Goal: Information Seeking & Learning: Learn about a topic

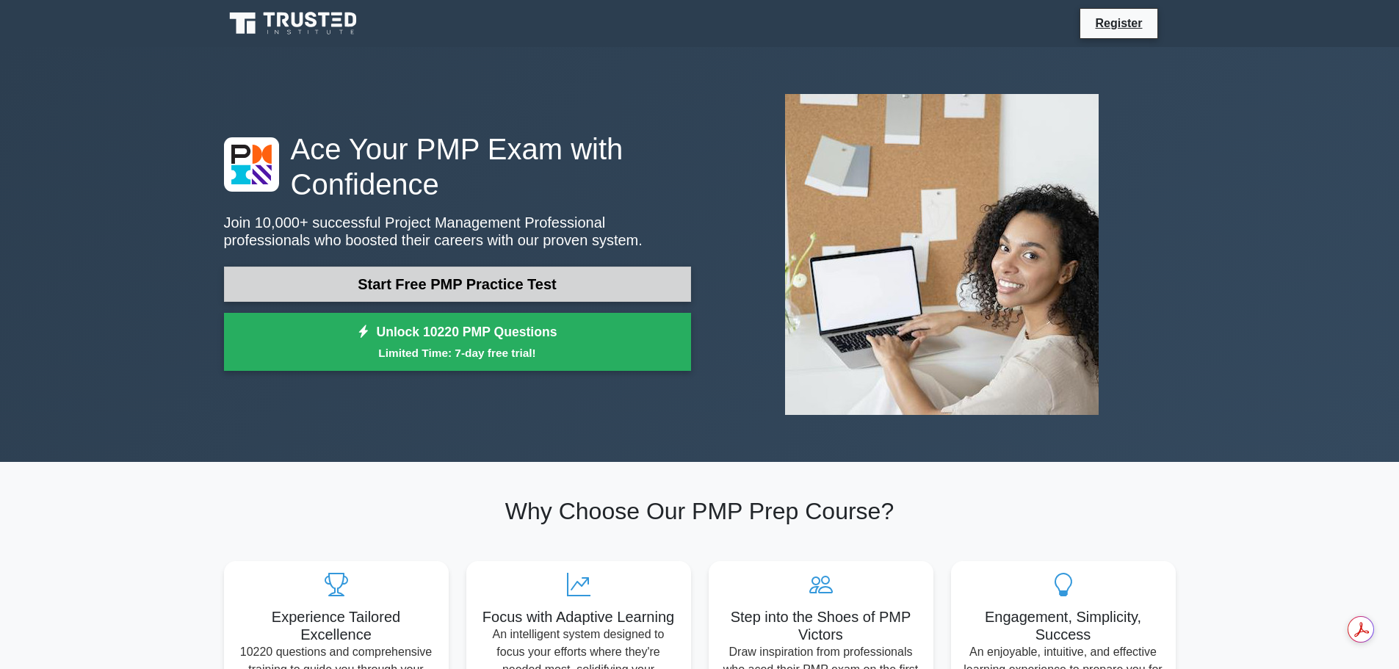
click at [474, 292] on link "Start Free PMP Practice Test" at bounding box center [457, 284] width 467 height 35
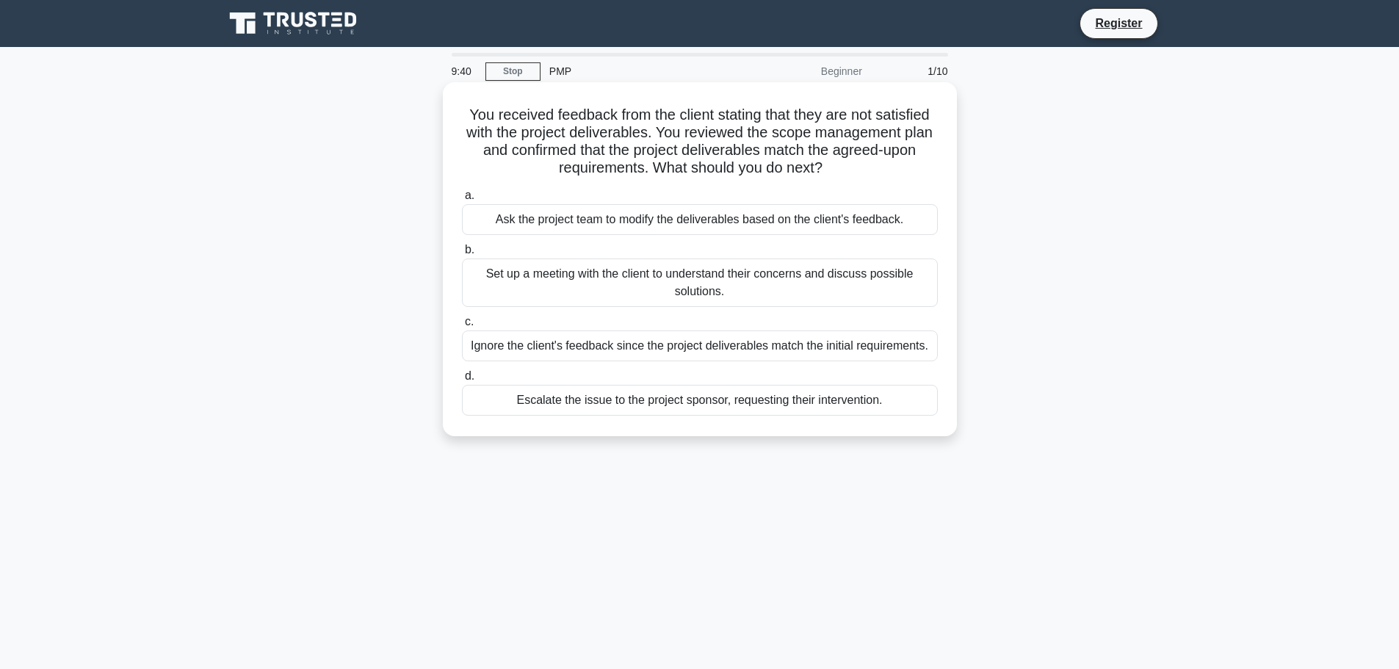
click at [687, 277] on div "Set up a meeting with the client to understand their concerns and discuss possi…" at bounding box center [700, 283] width 476 height 48
click at [462, 255] on input "b. Set up a meeting with the client to understand their concerns and discuss po…" at bounding box center [462, 250] width 0 height 10
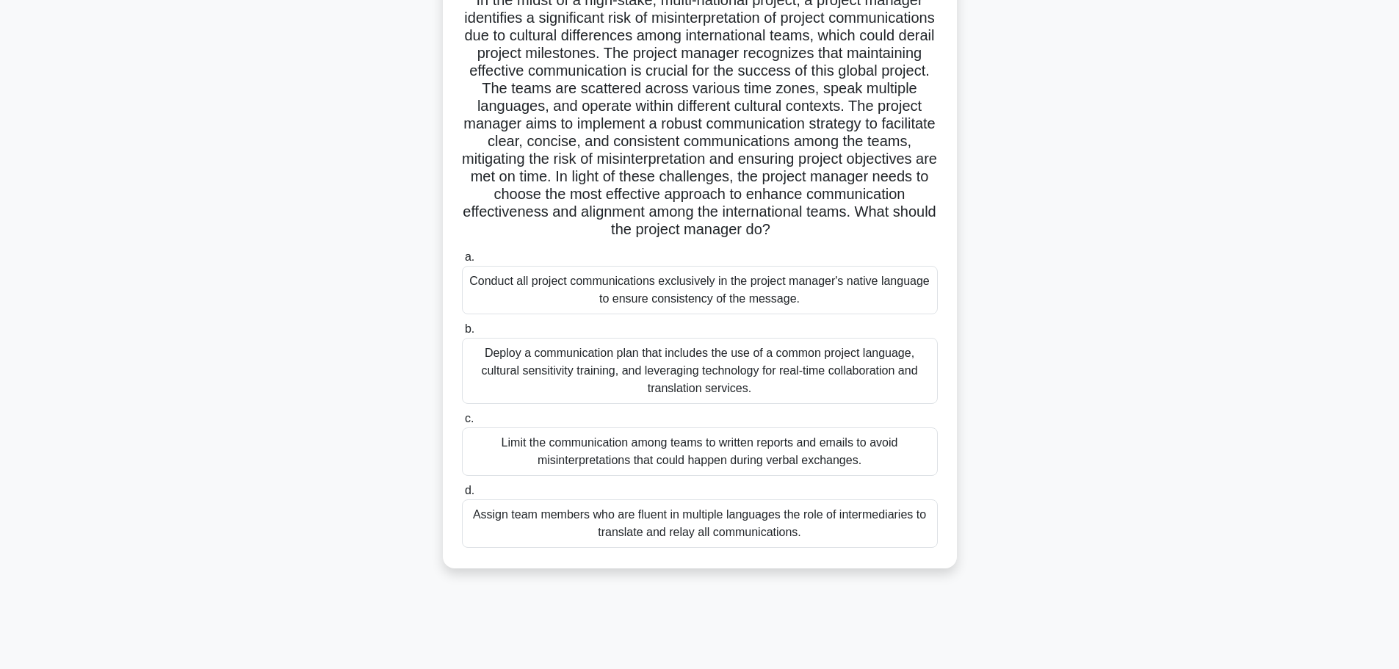
scroll to position [124, 0]
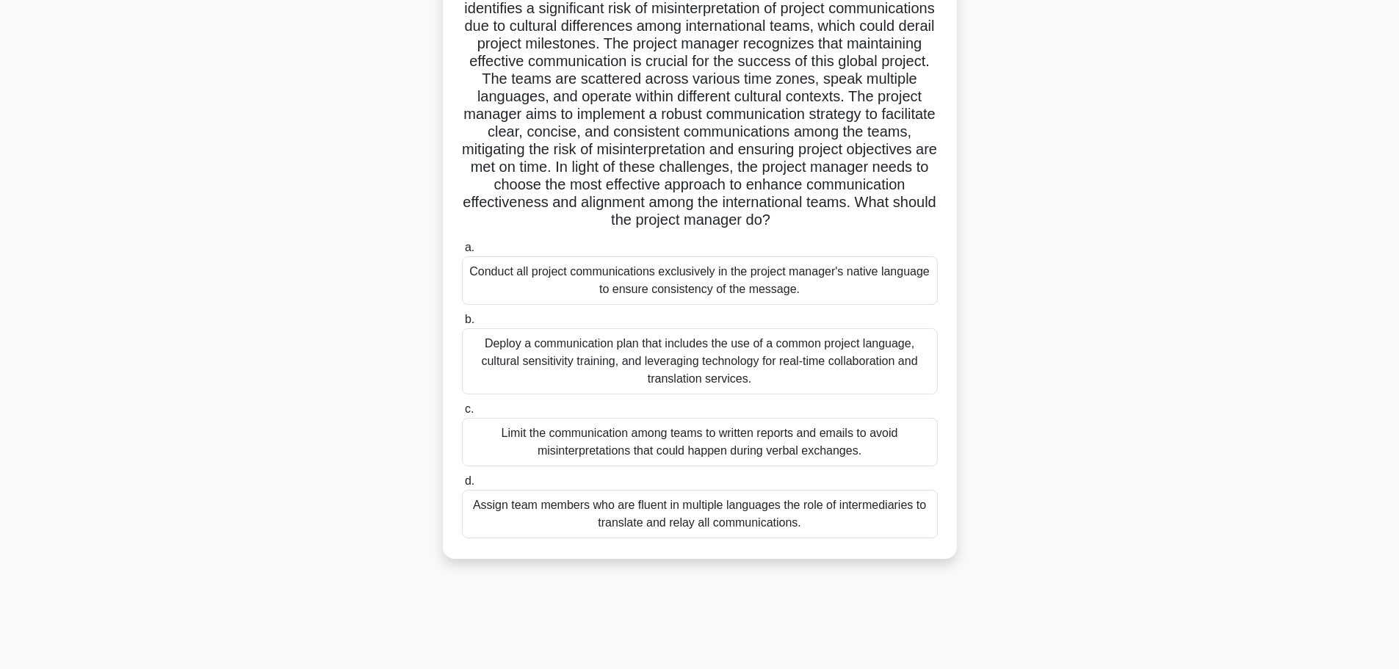
click at [710, 386] on div "Deploy a communication plan that includes the use of a common project language,…" at bounding box center [700, 361] width 476 height 66
click at [462, 325] on input "b. Deploy a communication plan that includes the use of a common project langua…" at bounding box center [462, 320] width 0 height 10
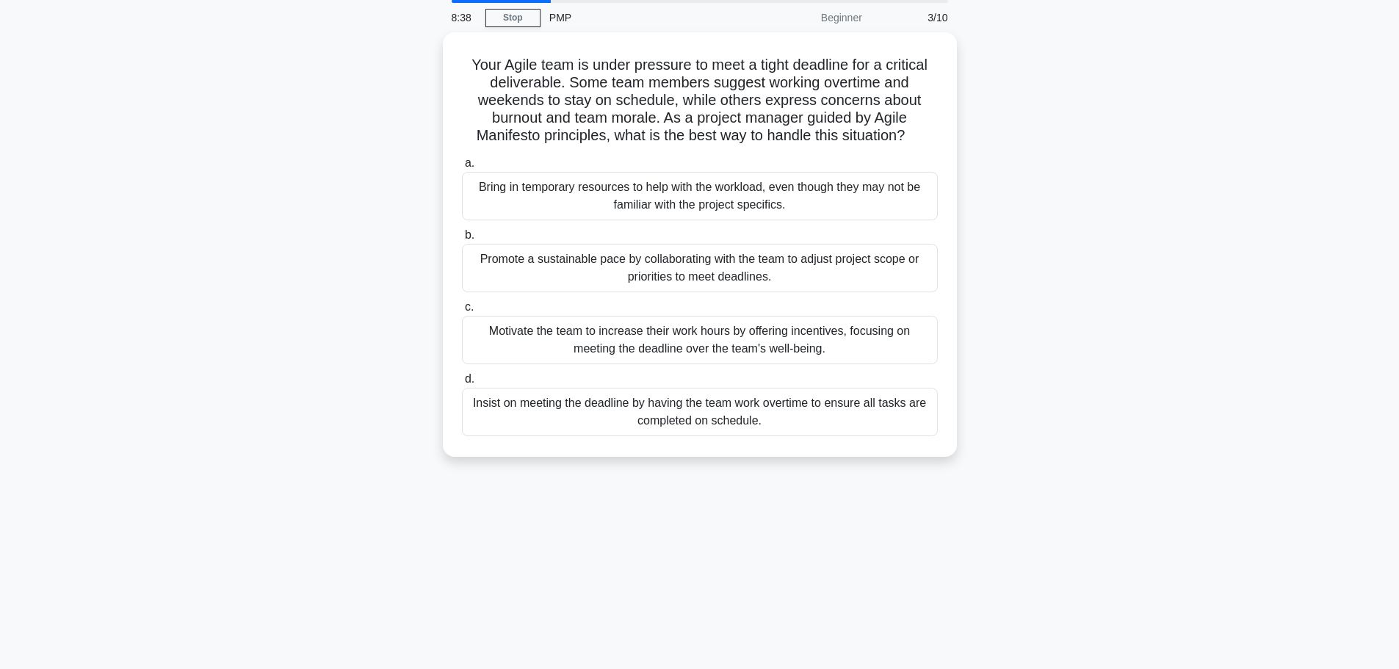
scroll to position [0, 0]
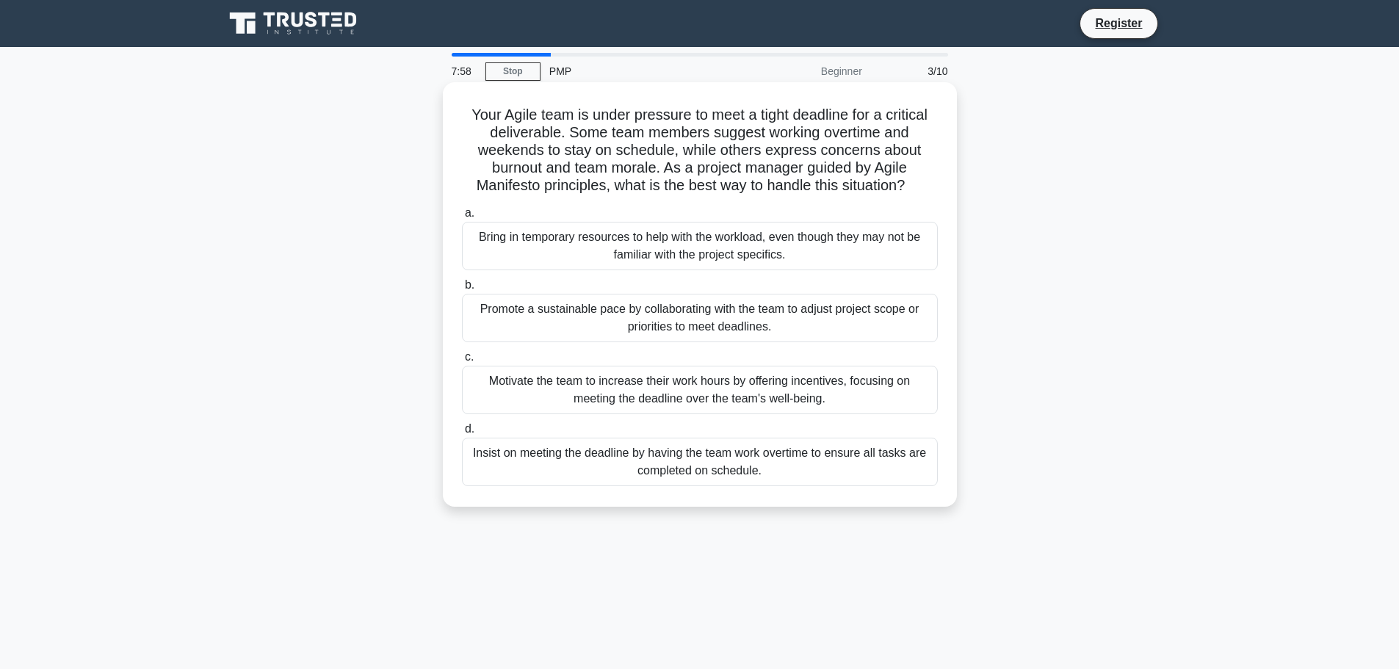
click at [756, 321] on div "Promote a sustainable pace by collaborating with the team to adjust project sco…" at bounding box center [700, 318] width 476 height 48
click at [462, 290] on input "b. Promote a sustainable pace by collaborating with the team to adjust project …" at bounding box center [462, 286] width 0 height 10
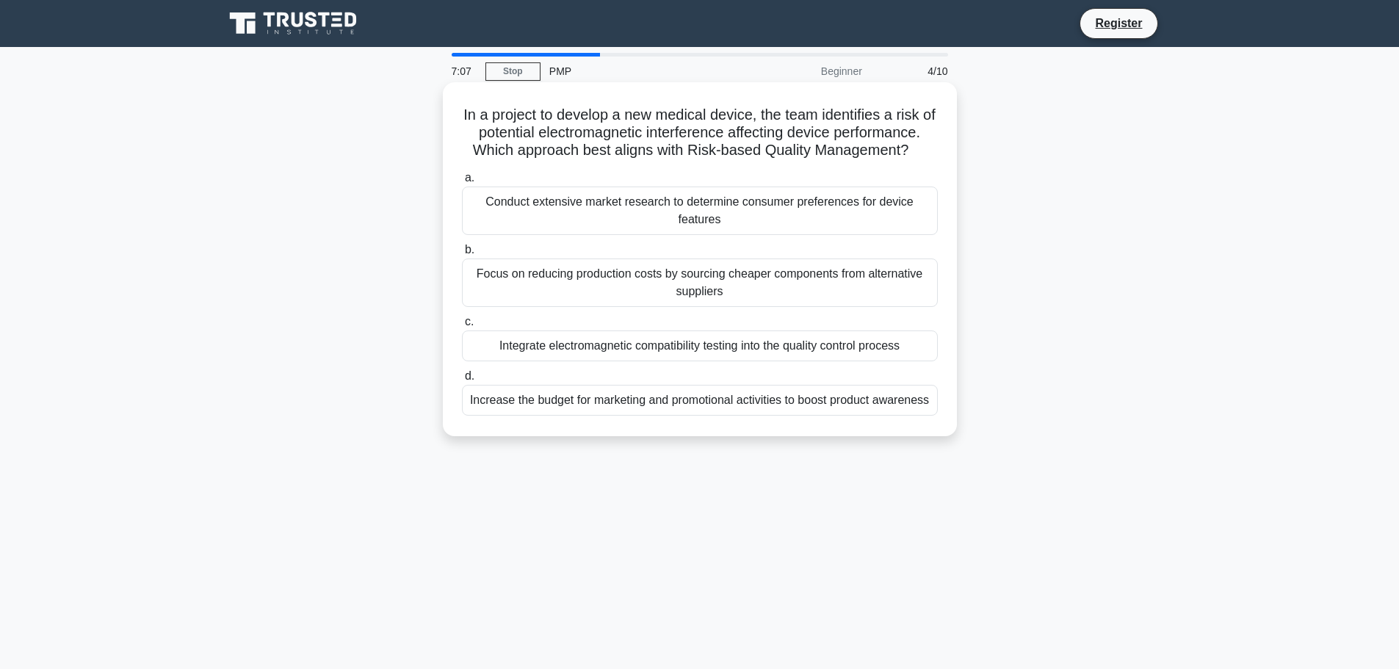
click at [719, 353] on div "Integrate electromagnetic compatibility testing into the quality control process" at bounding box center [700, 346] width 476 height 31
click at [462, 327] on input "c. Integrate electromagnetic compatibility testing into the quality control pro…" at bounding box center [462, 322] width 0 height 10
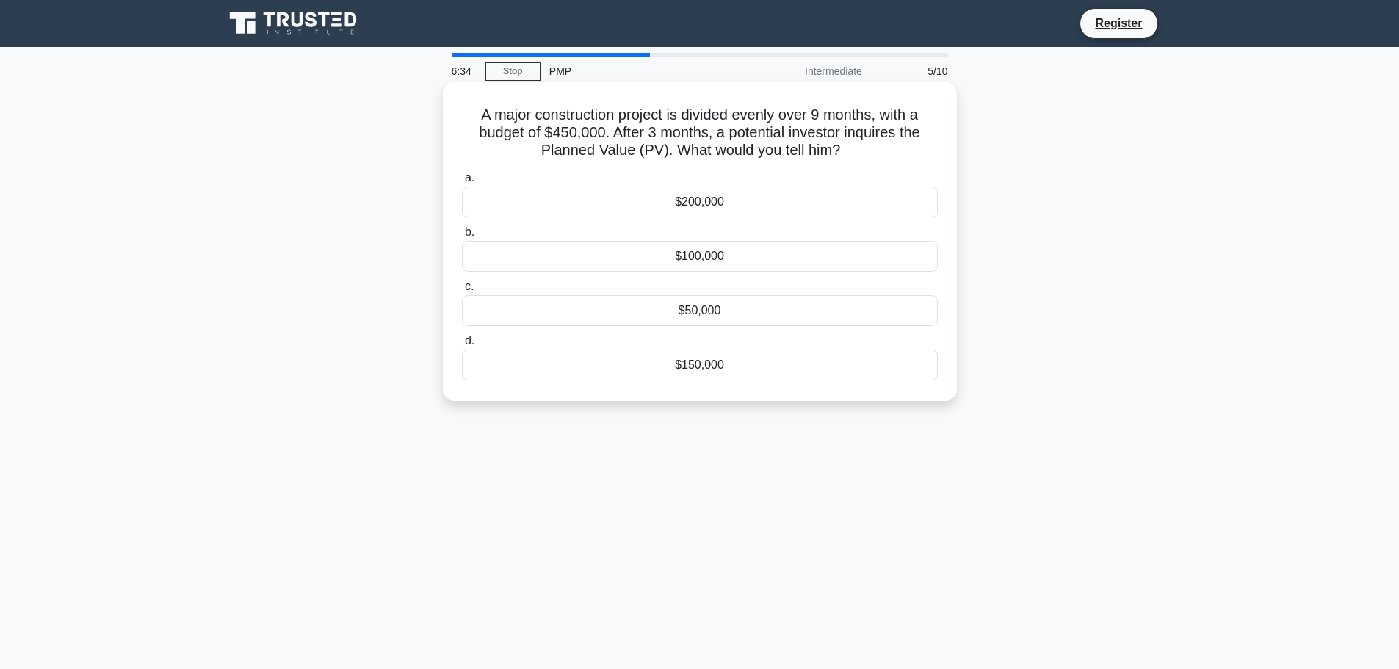
click at [748, 365] on div "$150,000" at bounding box center [700, 365] width 476 height 31
click at [462, 346] on input "d. $150,000" at bounding box center [462, 341] width 0 height 10
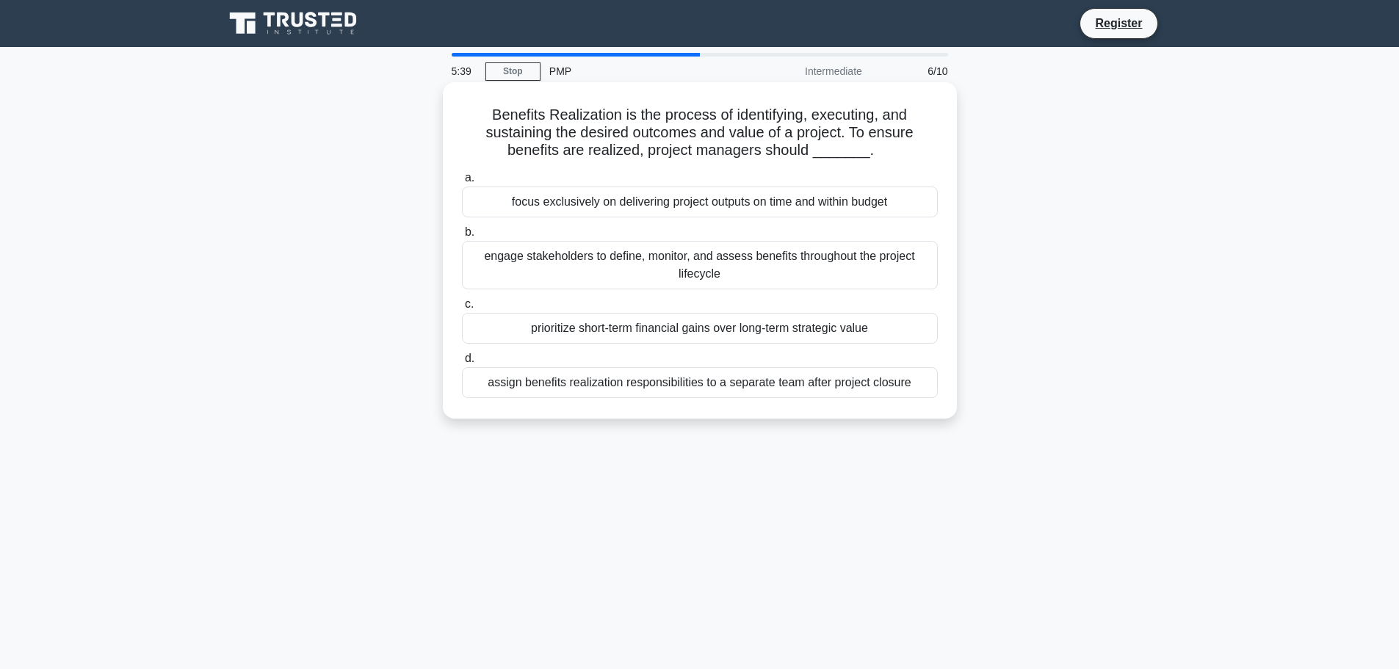
click at [735, 270] on div "engage stakeholders to define, monitor, and assess benefits throughout the proj…" at bounding box center [700, 265] width 476 height 48
click at [462, 237] on input "b. engage stakeholders to define, monitor, and assess benefits throughout the p…" at bounding box center [462, 233] width 0 height 10
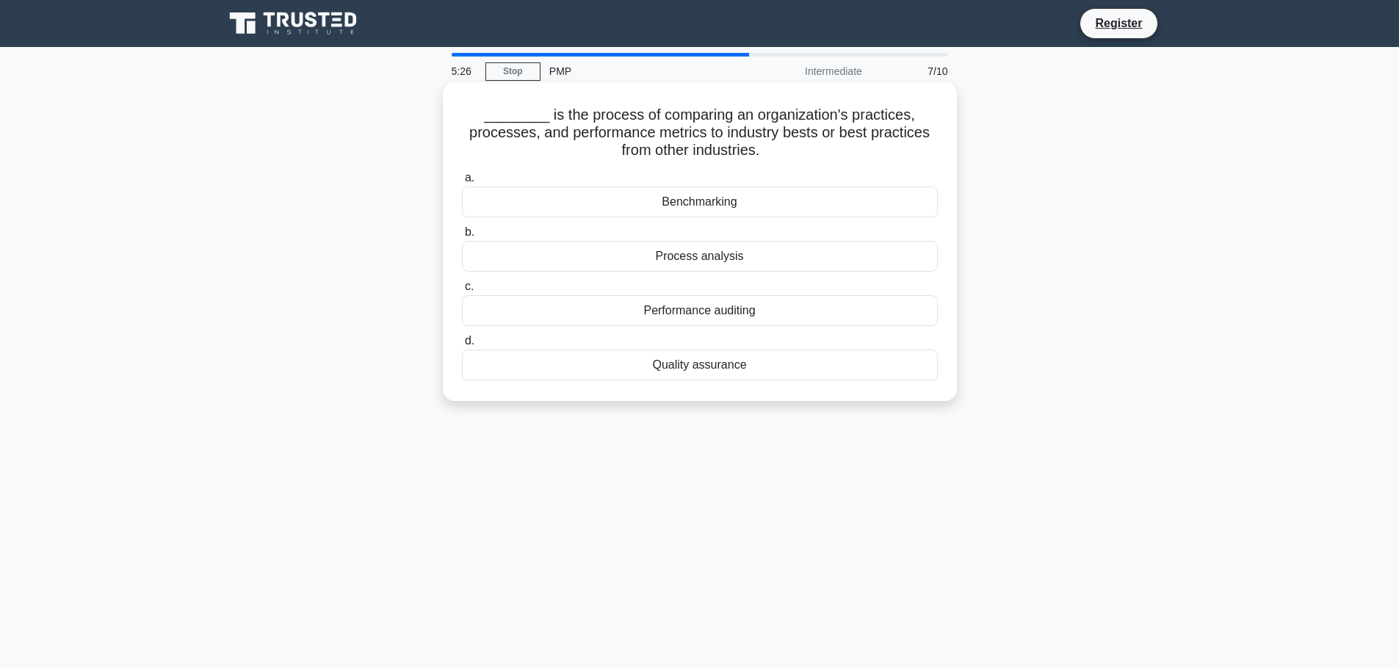
click at [719, 203] on div "Benchmarking" at bounding box center [700, 202] width 476 height 31
click at [462, 183] on input "a. Benchmarking" at bounding box center [462, 178] width 0 height 10
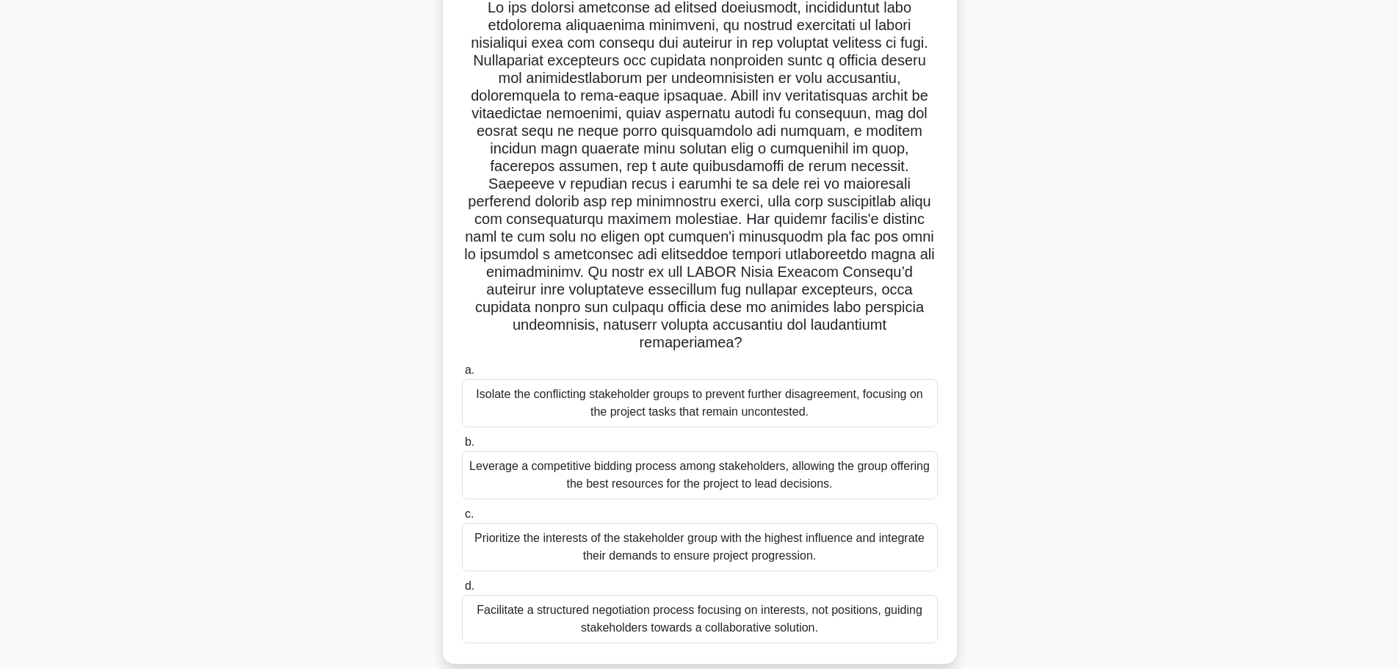
scroll to position [124, 0]
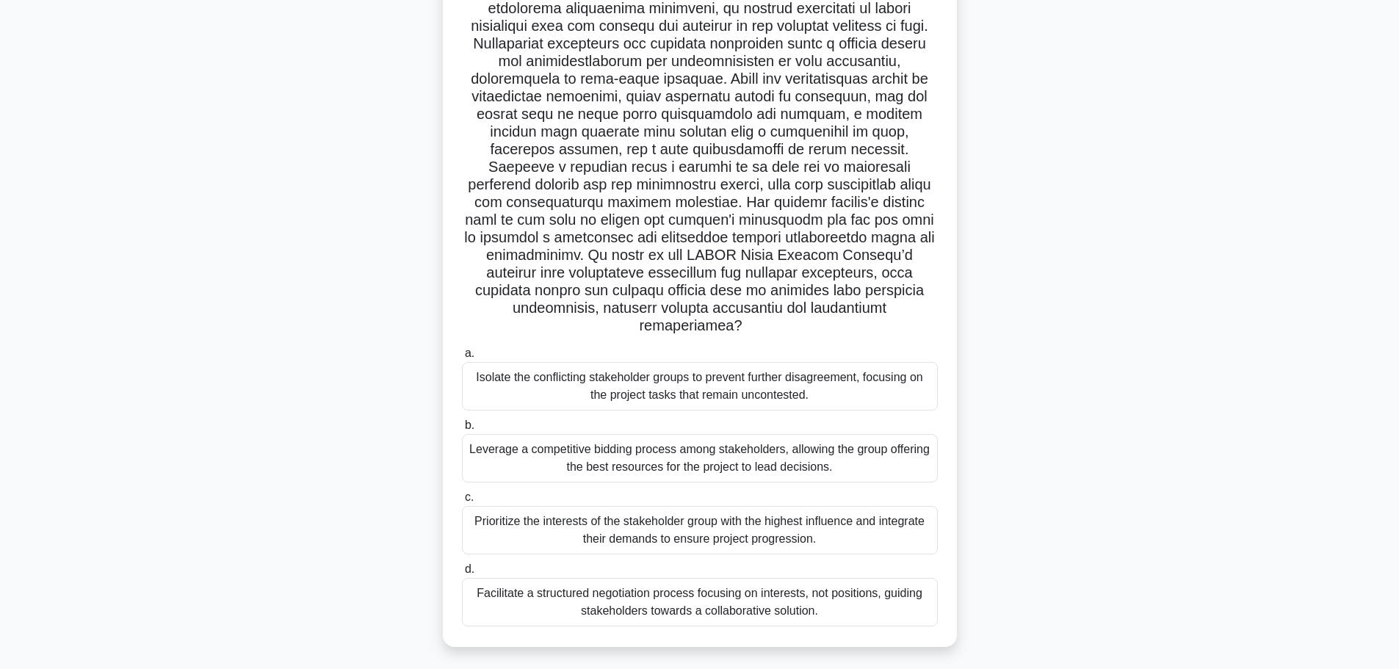
click at [762, 590] on div "Facilitate a structured negotiation process focusing on interests, not position…" at bounding box center [700, 602] width 476 height 48
click at [462, 574] on input "d. Facilitate a structured negotiation process focusing on interests, not posit…" at bounding box center [462, 570] width 0 height 10
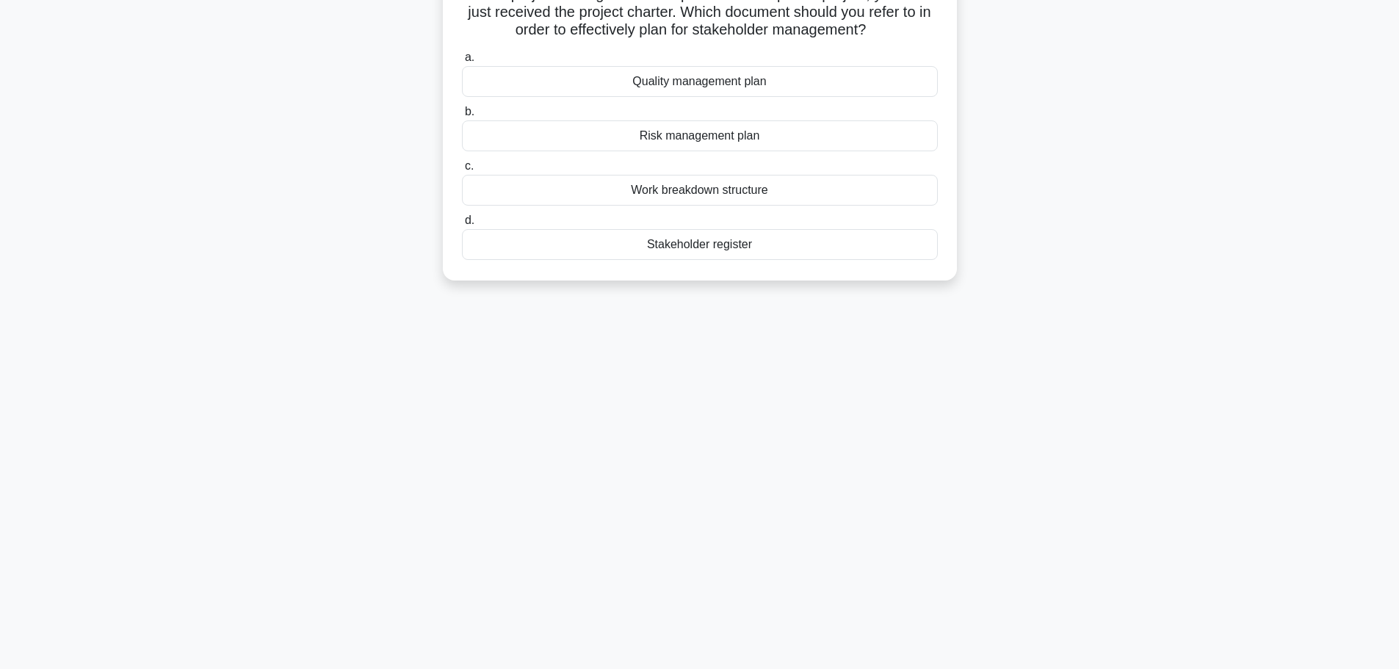
scroll to position [0, 0]
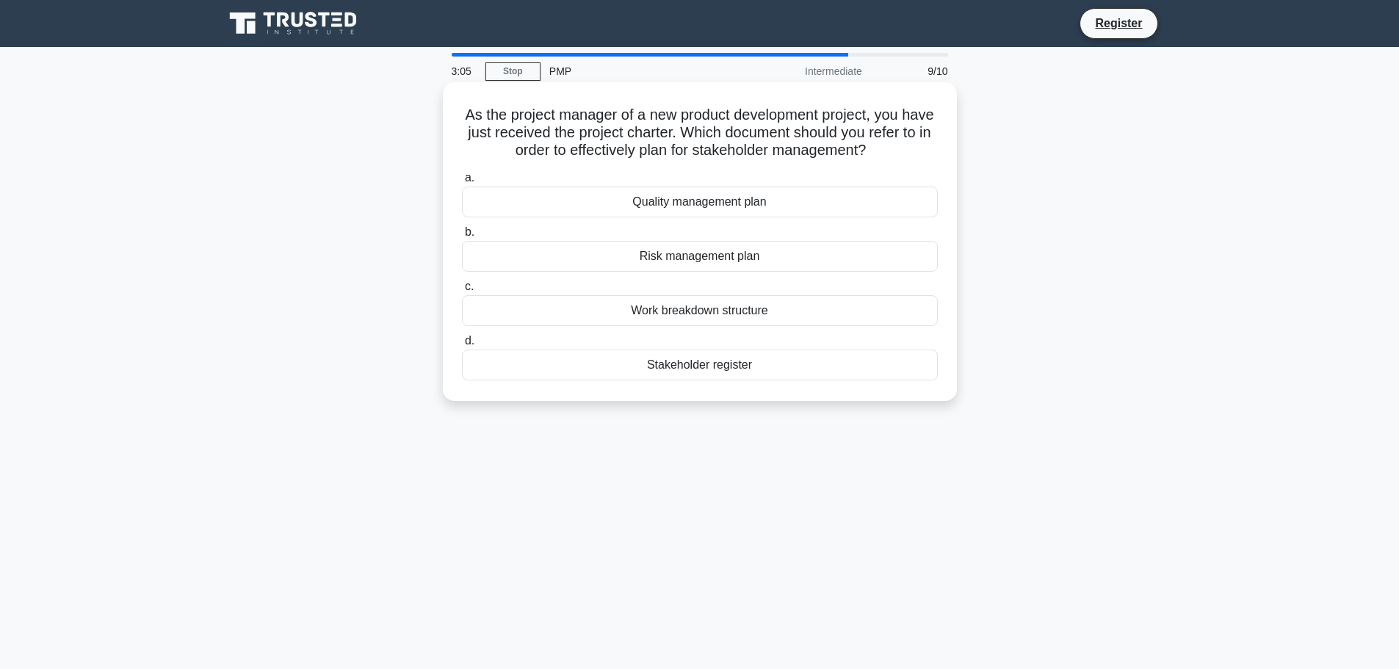
click at [712, 313] on div "Work breakdown structure" at bounding box center [700, 310] width 476 height 31
click at [462, 292] on input "c. Work breakdown structure" at bounding box center [462, 287] width 0 height 10
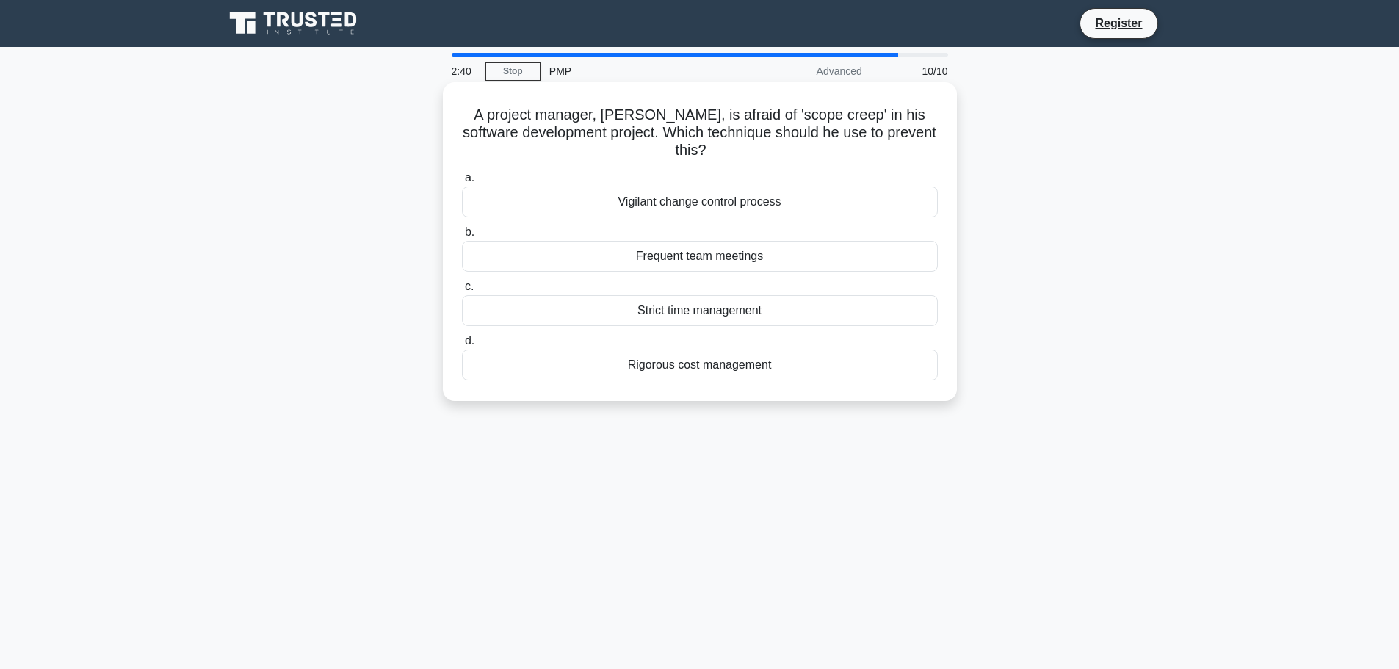
click at [726, 257] on div "Frequent team meetings" at bounding box center [700, 256] width 476 height 31
click at [462, 237] on input "b. Frequent team meetings" at bounding box center [462, 233] width 0 height 10
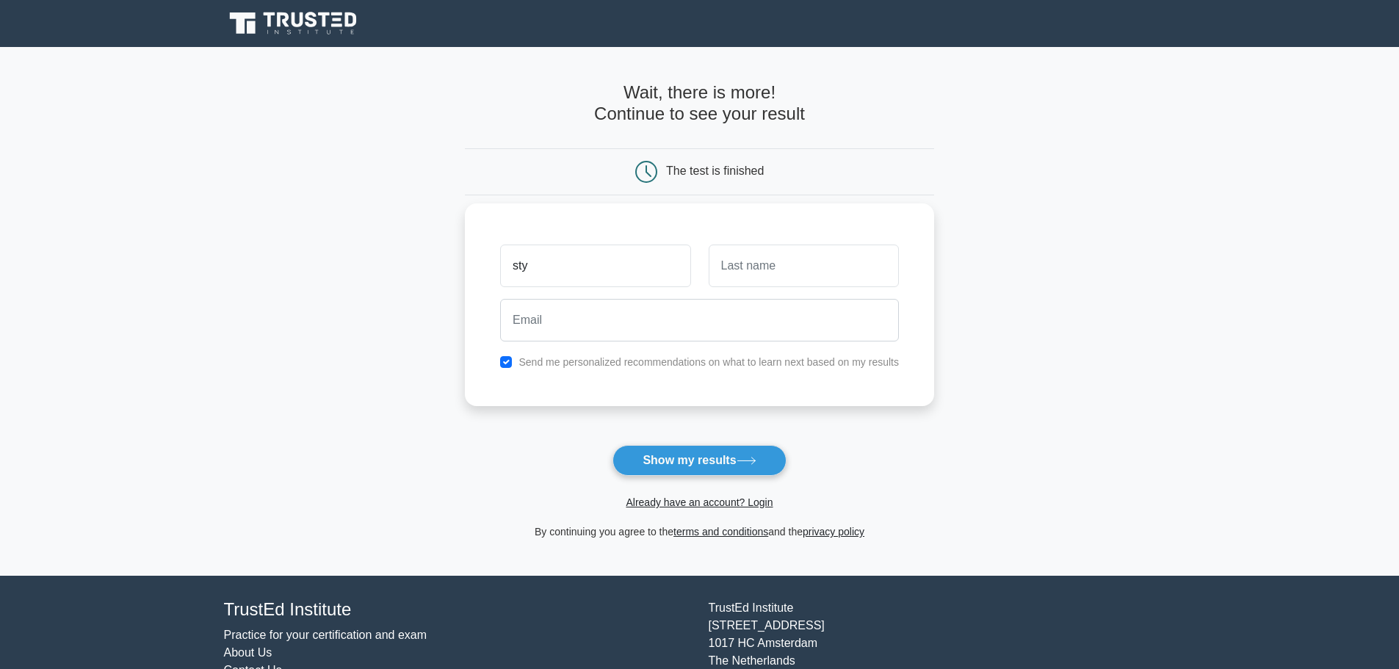
type input "sty"
type input "lap"
click at [665, 315] on input "email" at bounding box center [699, 320] width 399 height 43
type input "lap-co@hotmail.com"
click at [505, 361] on input "checkbox" at bounding box center [506, 362] width 12 height 12
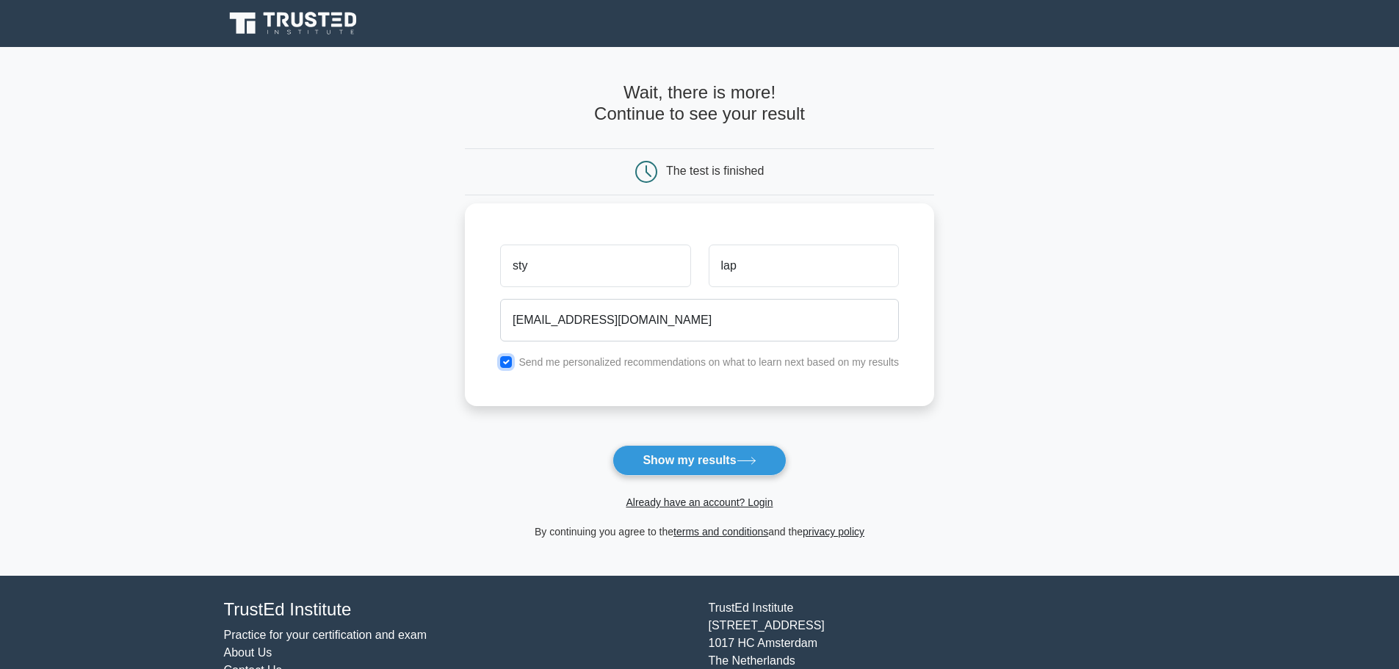
checkbox input "false"
click at [735, 467] on button "Show my results" at bounding box center [699, 460] width 173 height 31
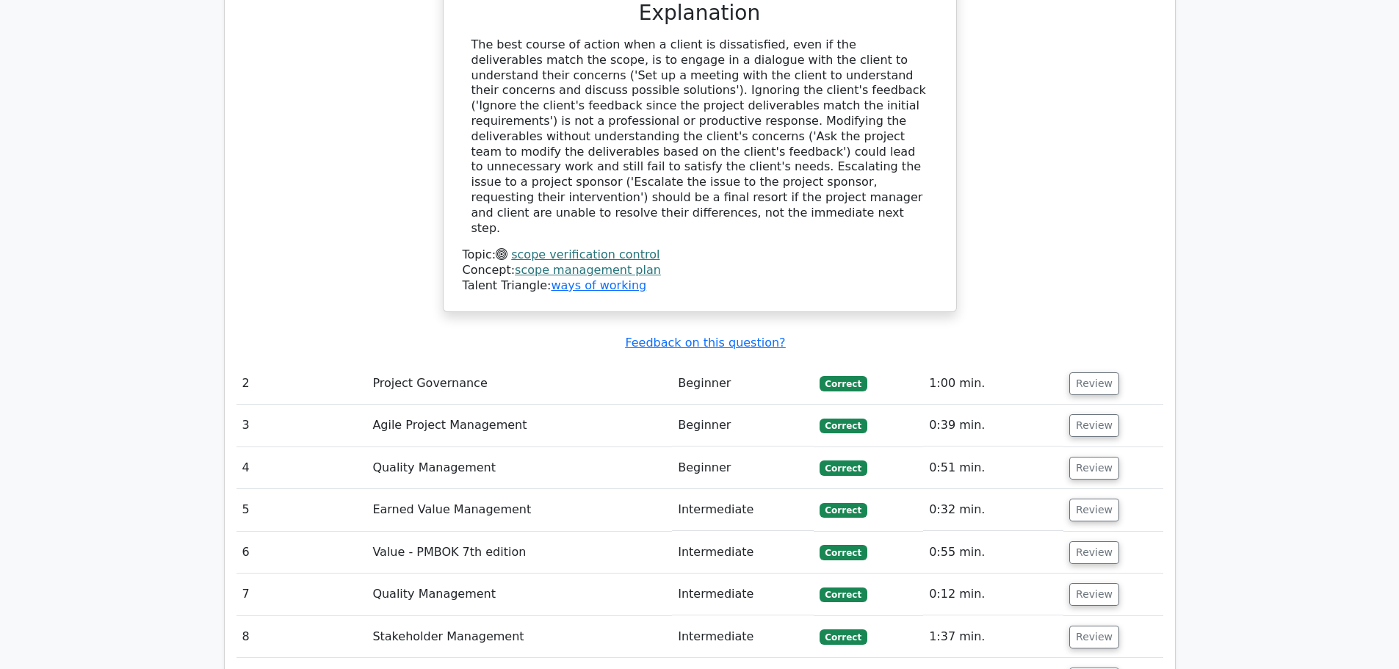
scroll to position [1836, 0]
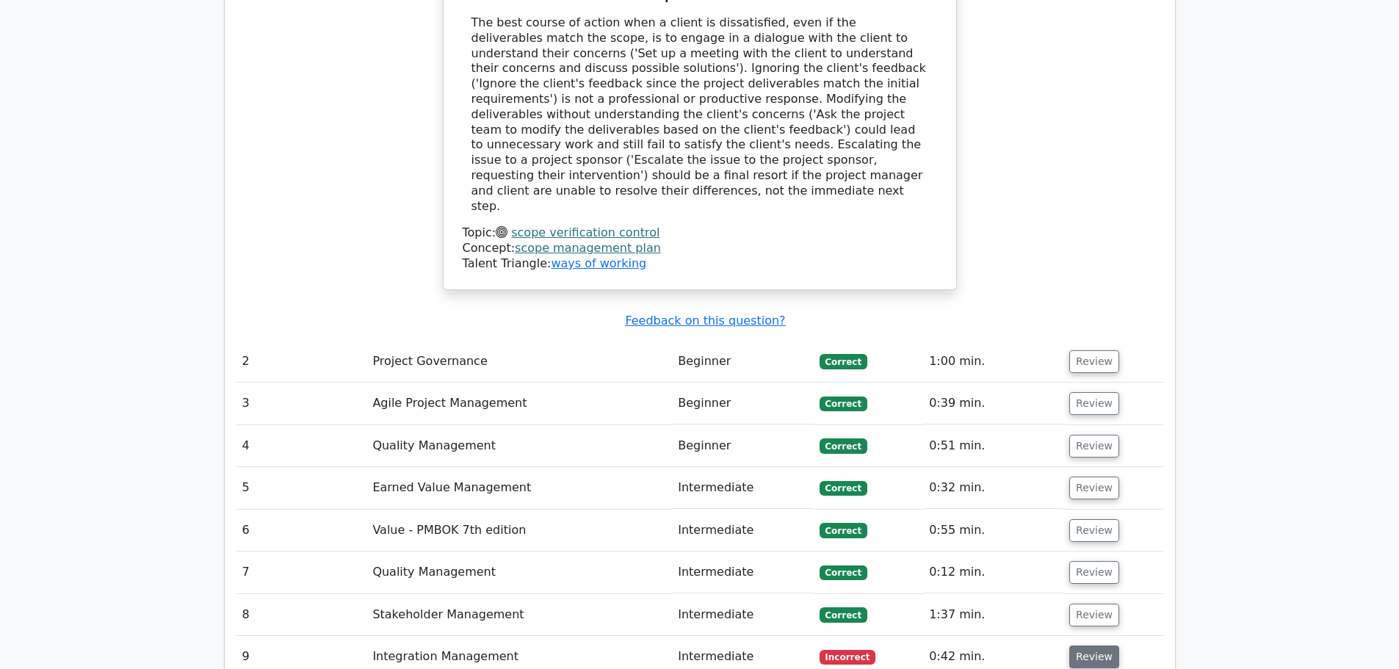
click at [1083, 646] on button "Review" at bounding box center [1094, 657] width 50 height 23
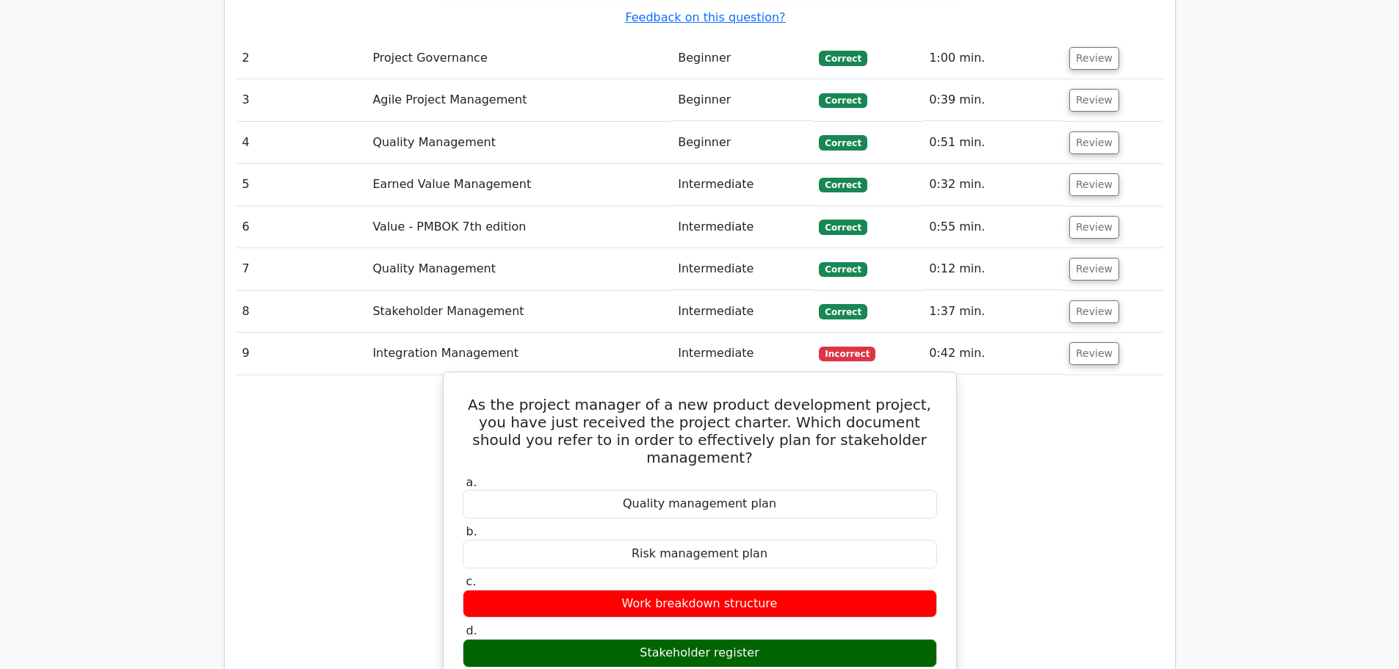
scroll to position [2057, 0]
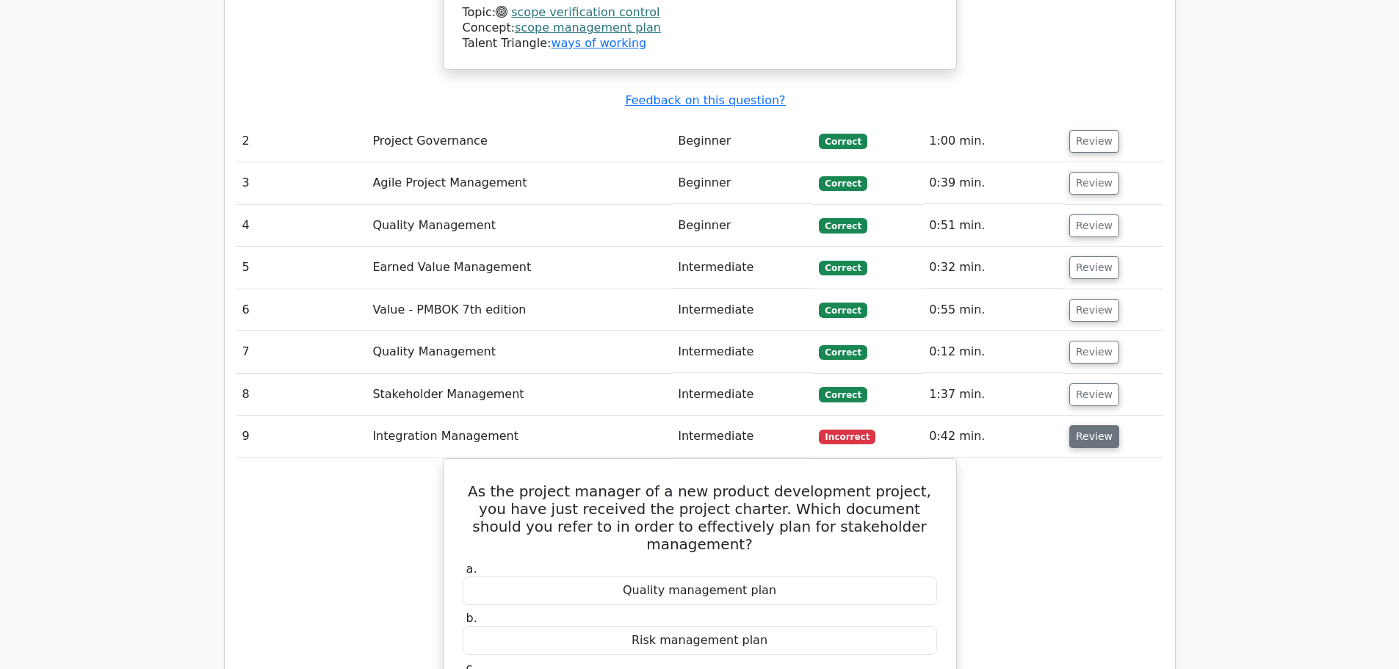
click at [1097, 425] on button "Review" at bounding box center [1094, 436] width 50 height 23
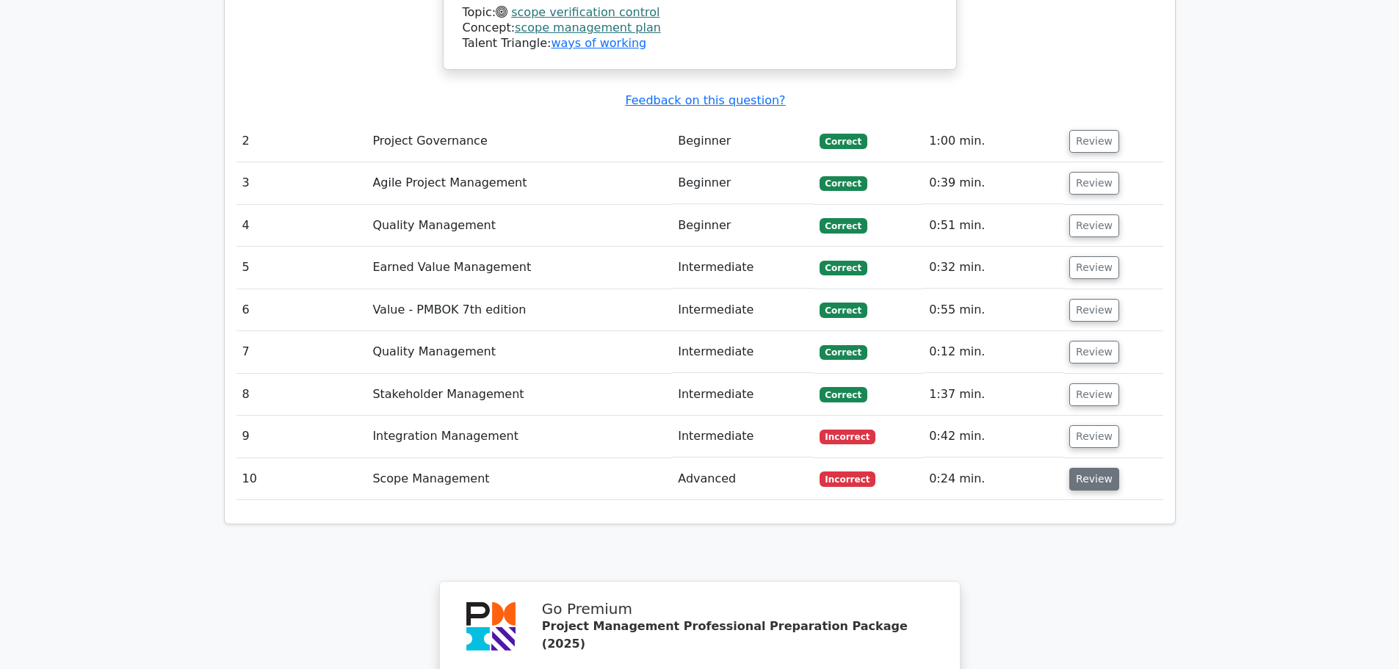
click at [1084, 468] on button "Review" at bounding box center [1094, 479] width 50 height 23
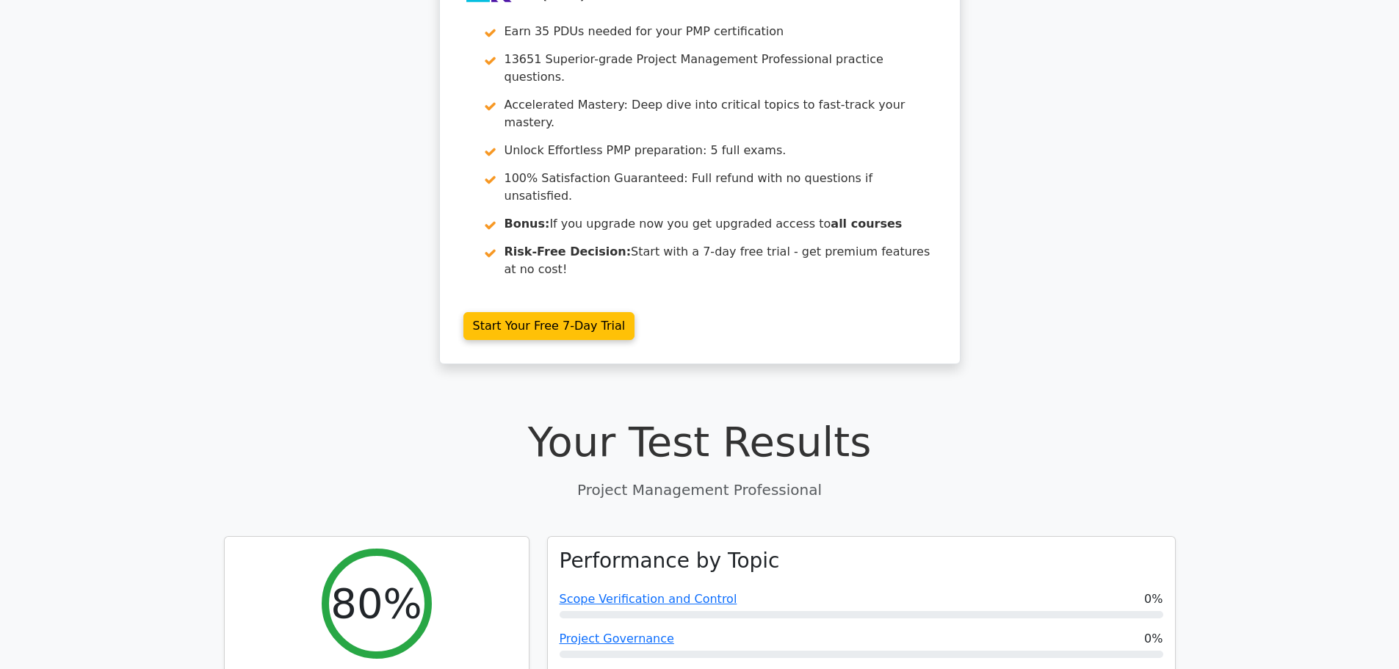
scroll to position [0, 0]
